Goal: Find specific page/section: Find specific page/section

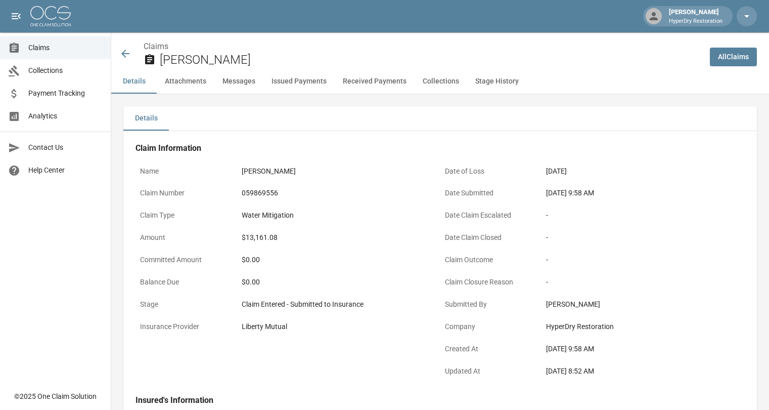
scroll to position [534, 0]
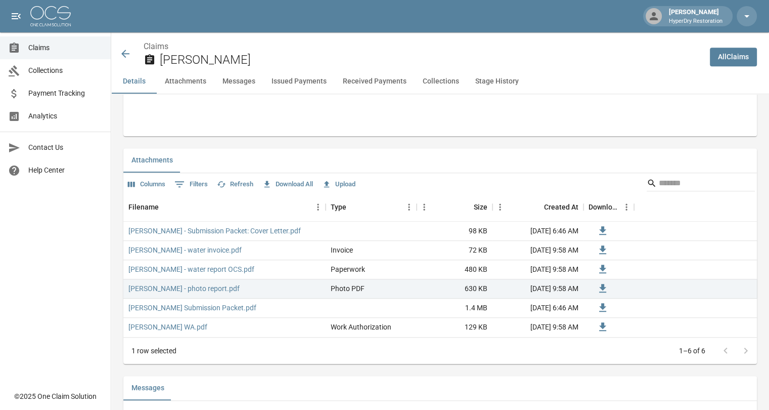
click at [127, 55] on icon at bounding box center [125, 54] width 12 height 12
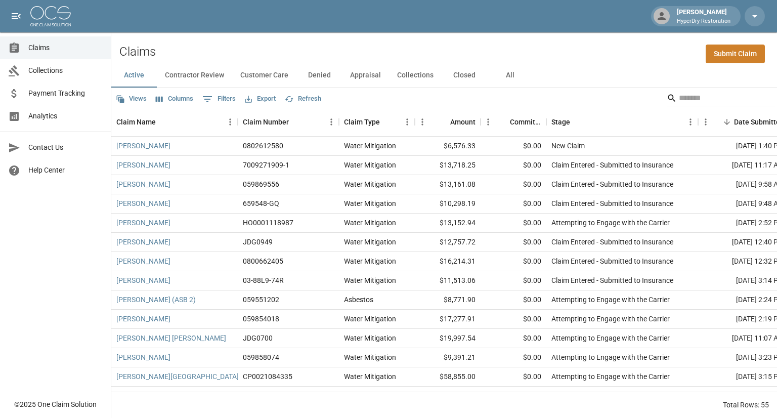
click at [512, 76] on button "All" at bounding box center [510, 75] width 46 height 24
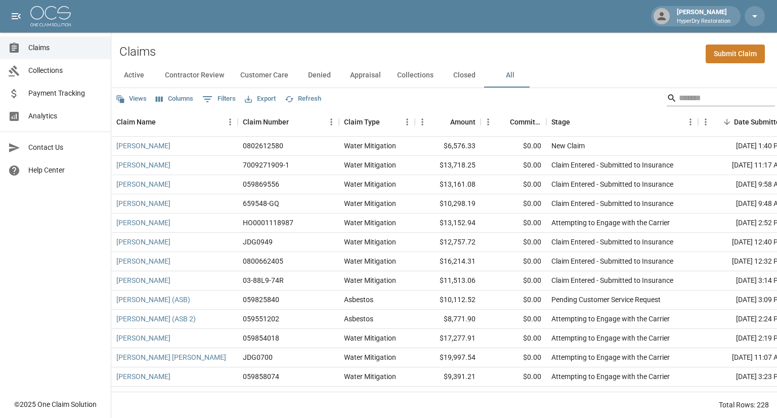
click at [680, 97] on input "Search" at bounding box center [719, 98] width 81 height 16
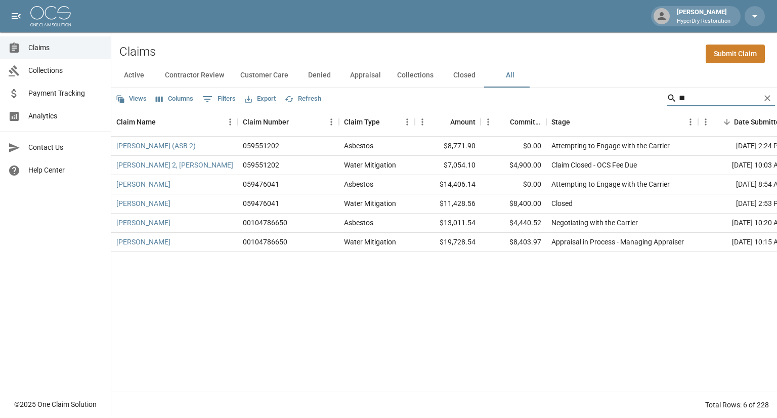
type input "*"
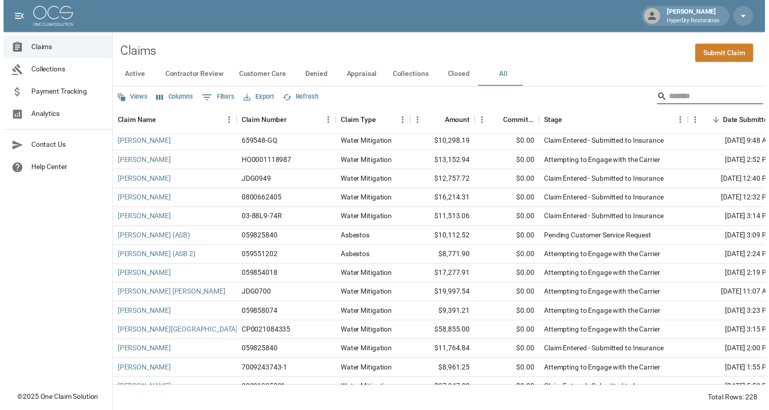
scroll to position [60, 0]
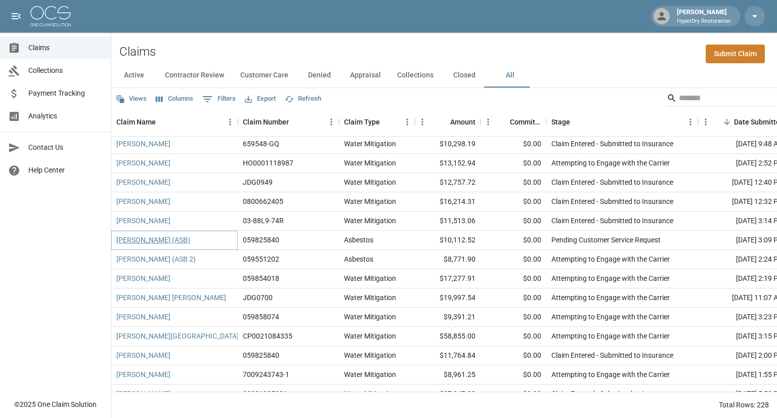
click at [184, 240] on link "[PERSON_NAME] (ASB)" at bounding box center [153, 240] width 74 height 10
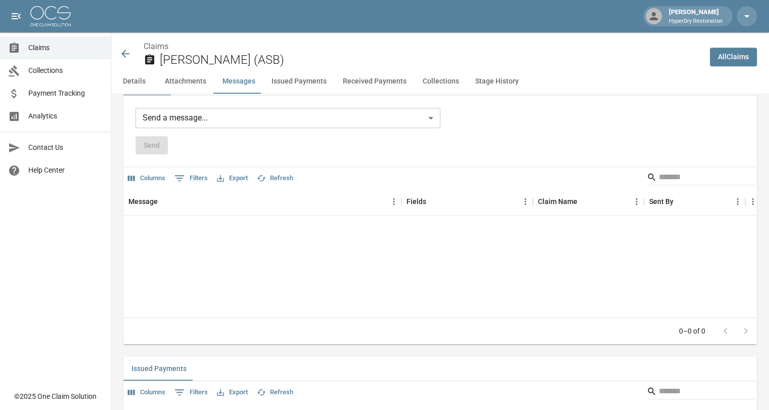
scroll to position [719, 0]
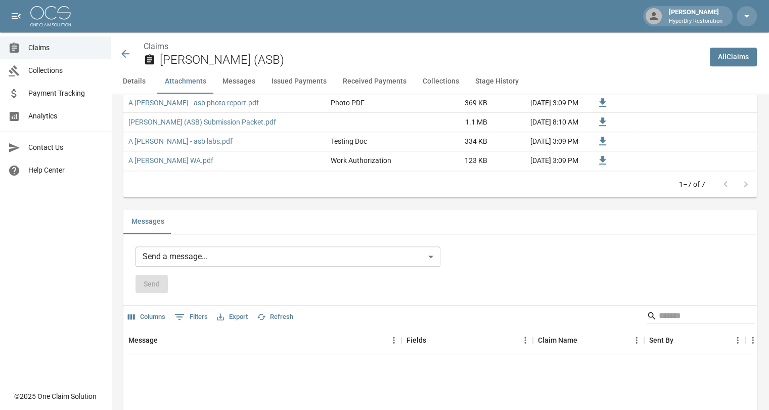
click at [120, 54] on icon at bounding box center [125, 54] width 12 height 12
